Goal: Find specific page/section: Find specific page/section

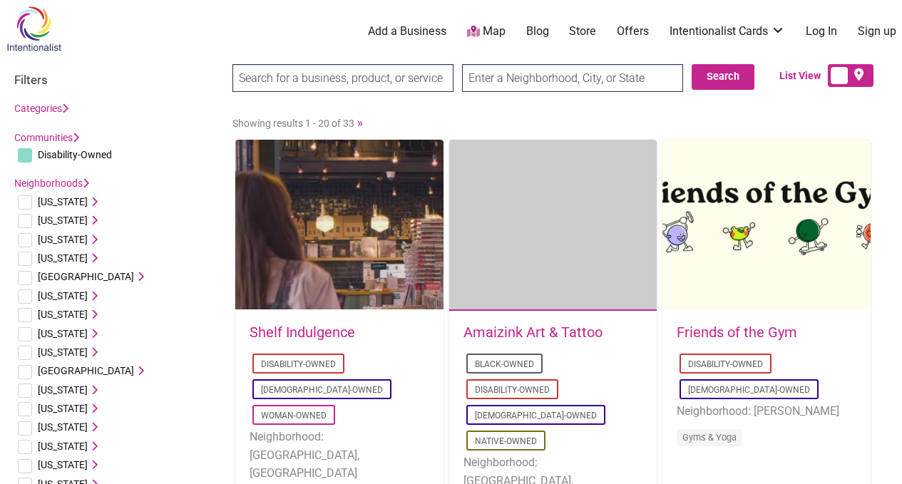
click at [53, 295] on span "[US_STATE]" at bounding box center [63, 295] width 50 height 11
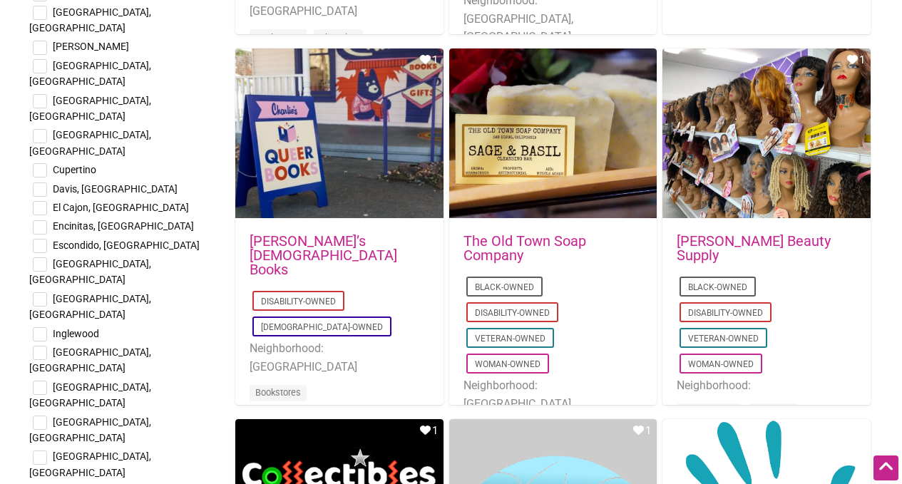
scroll to position [476, 0]
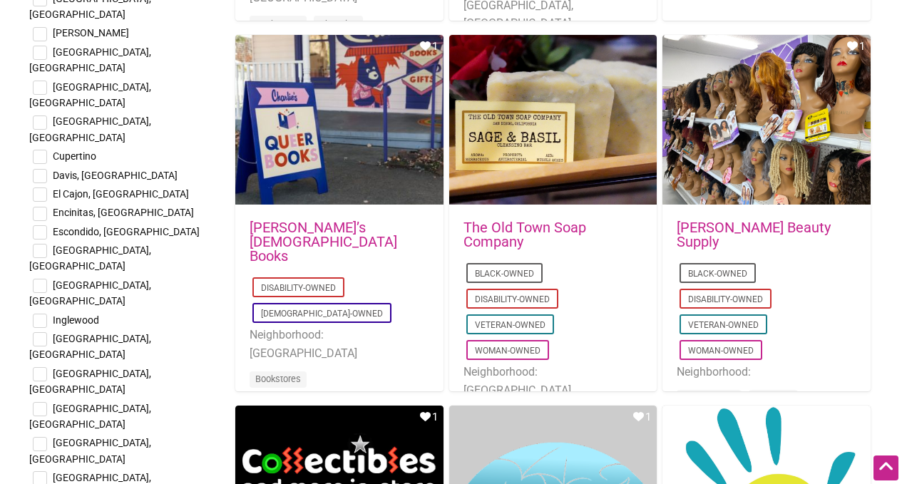
click at [43, 402] on input "checkbox" at bounding box center [40, 409] width 14 height 14
checkbox input "true"
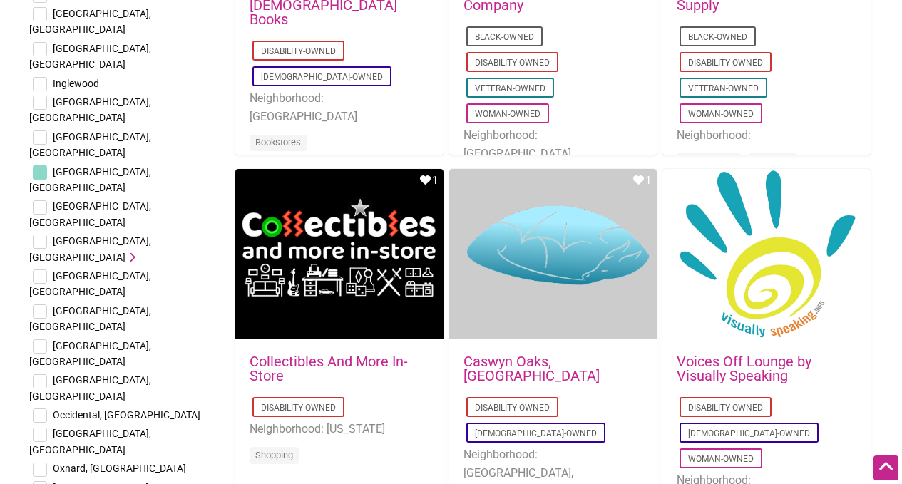
scroll to position [713, 0]
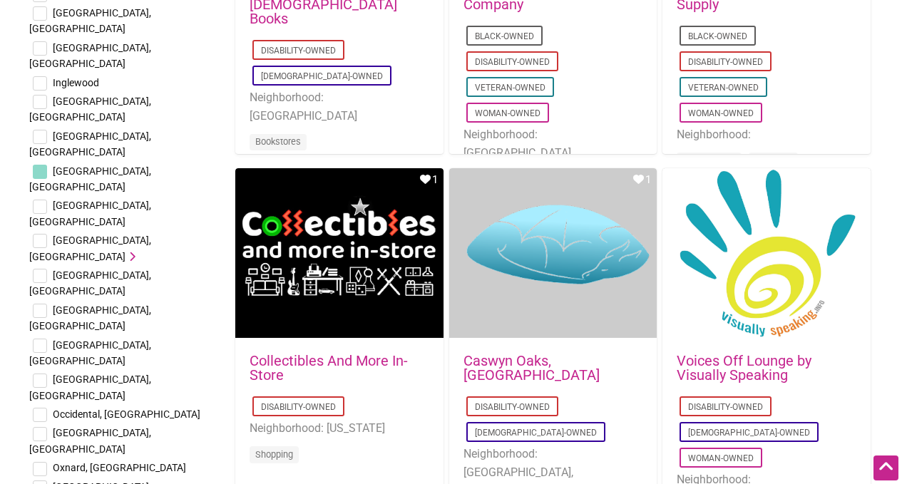
checkbox input "true"
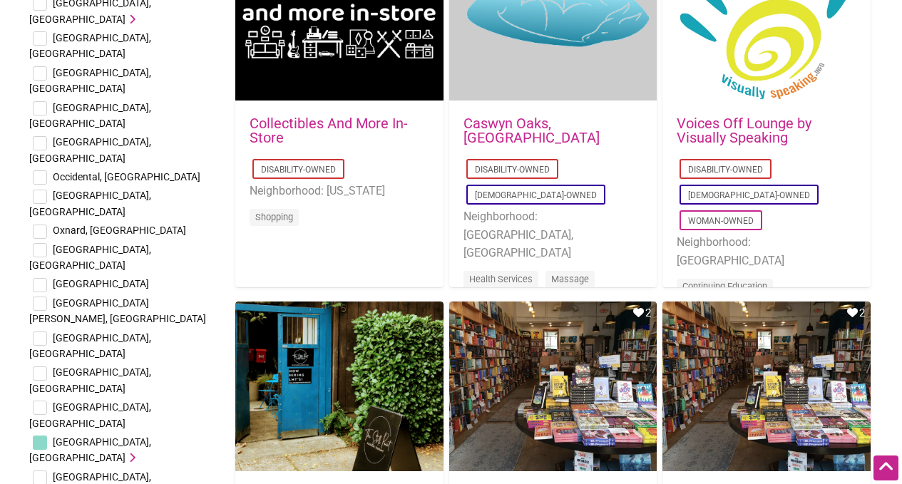
scroll to position [1901, 0]
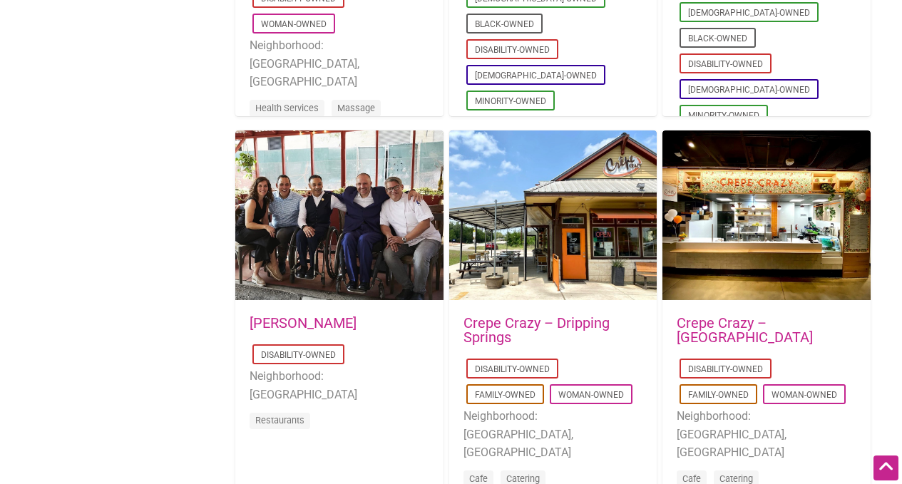
scroll to position [1506, 0]
